Goal: Information Seeking & Learning: Learn about a topic

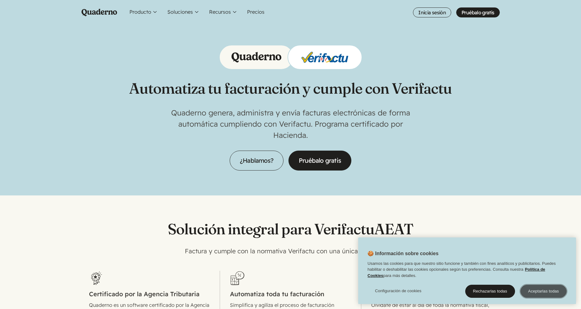
click at [542, 293] on button "Aceptarlas todas" at bounding box center [543, 291] width 46 height 13
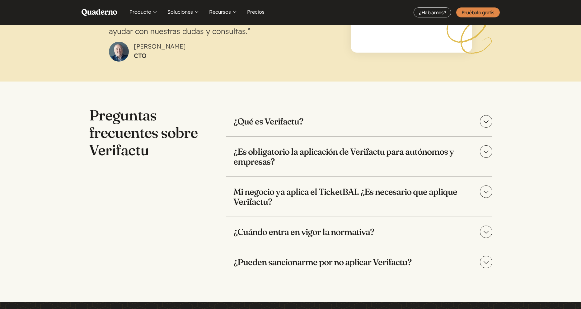
scroll to position [1194, 0]
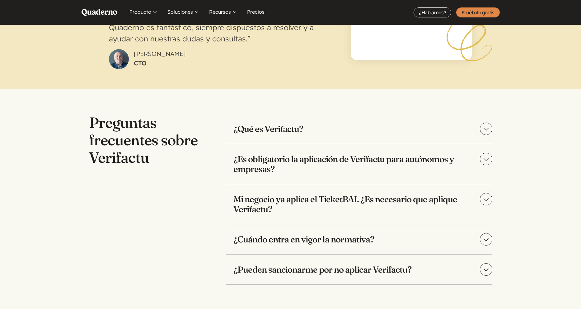
click at [297, 165] on h3 "¿Es obligatorio la aplicación de Verifactu para autónomos y empresas?" at bounding box center [359, 164] width 266 height 40
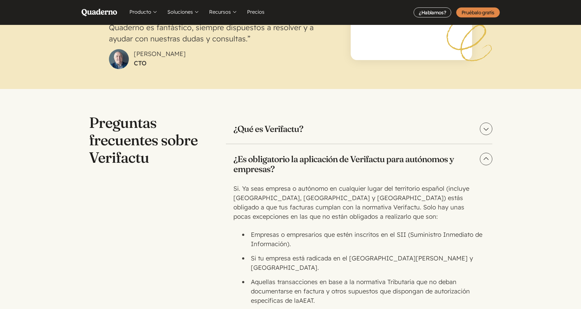
click at [297, 165] on h3 "¿Es obligatorio la aplicación de Verifactu para autónomos y empresas?" at bounding box center [359, 164] width 266 height 40
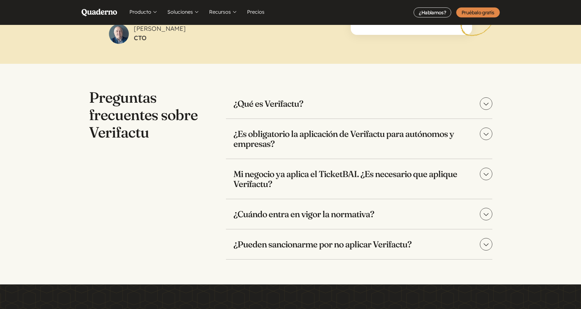
scroll to position [1232, 0]
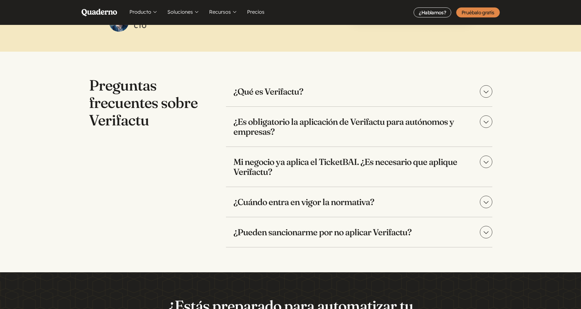
click at [292, 202] on h3 "¿Cuándo entra en vigor la normativa?" at bounding box center [359, 202] width 266 height 30
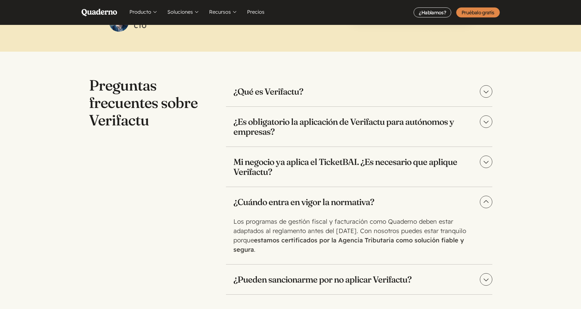
click at [292, 202] on h3 "¿Cuándo entra en vigor la normativa?" at bounding box center [359, 202] width 266 height 30
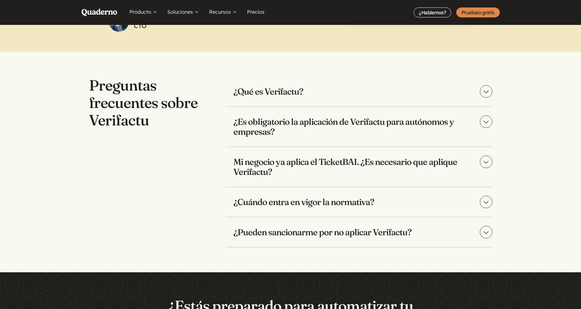
click at [289, 230] on h3 "¿Pueden sancionarme por no aplicar Verifactu?" at bounding box center [359, 232] width 266 height 30
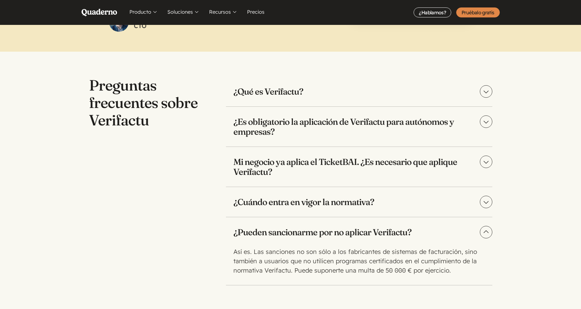
click at [289, 230] on h3 "¿Pueden sancionarme por no aplicar Verifactu?" at bounding box center [359, 232] width 266 height 30
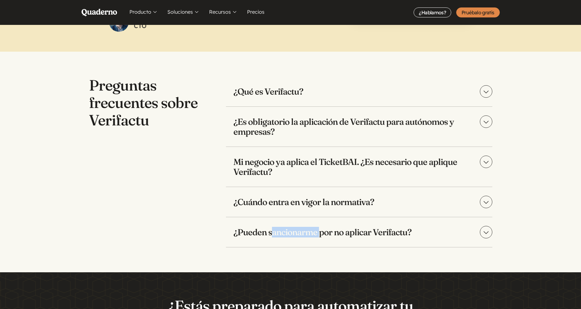
click at [289, 230] on h3 "¿Pueden sancionarme por no aplicar Verifactu?" at bounding box center [359, 232] width 266 height 30
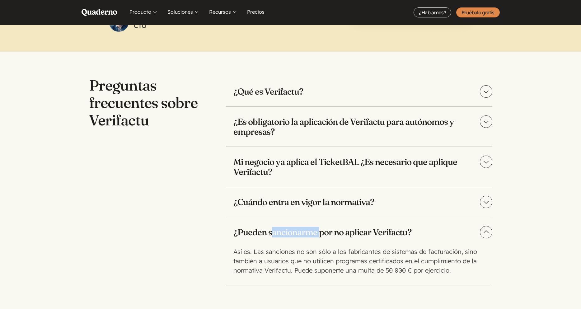
click at [289, 230] on h3 "¿Pueden sancionarme por no aplicar Verifactu?" at bounding box center [359, 232] width 266 height 30
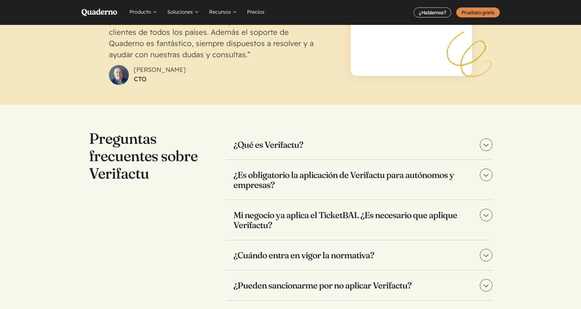
scroll to position [970, 0]
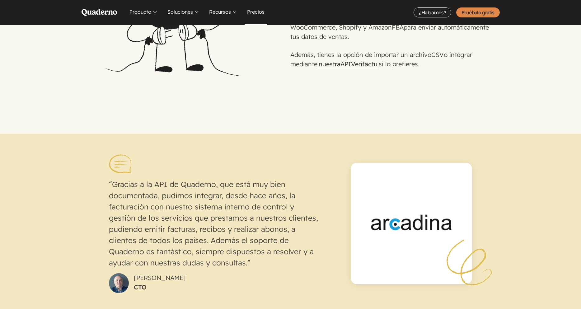
click at [261, 16] on link "Precios" at bounding box center [255, 12] width 22 height 25
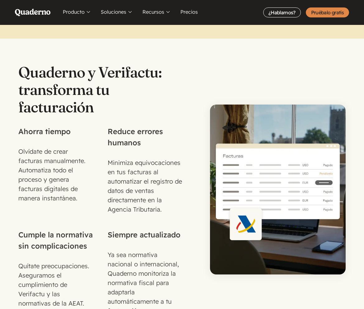
scroll to position [560, 0]
